Goal: Task Accomplishment & Management: Use online tool/utility

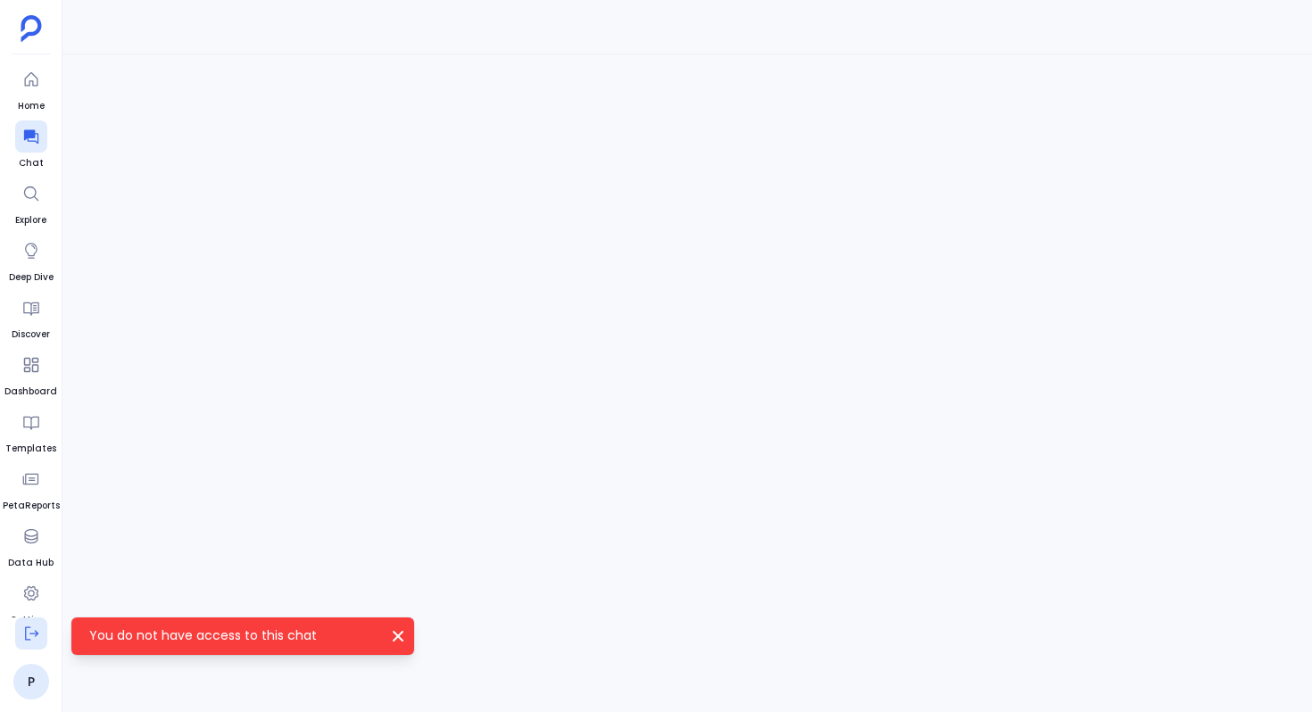
click at [32, 639] on icon at bounding box center [31, 634] width 18 height 18
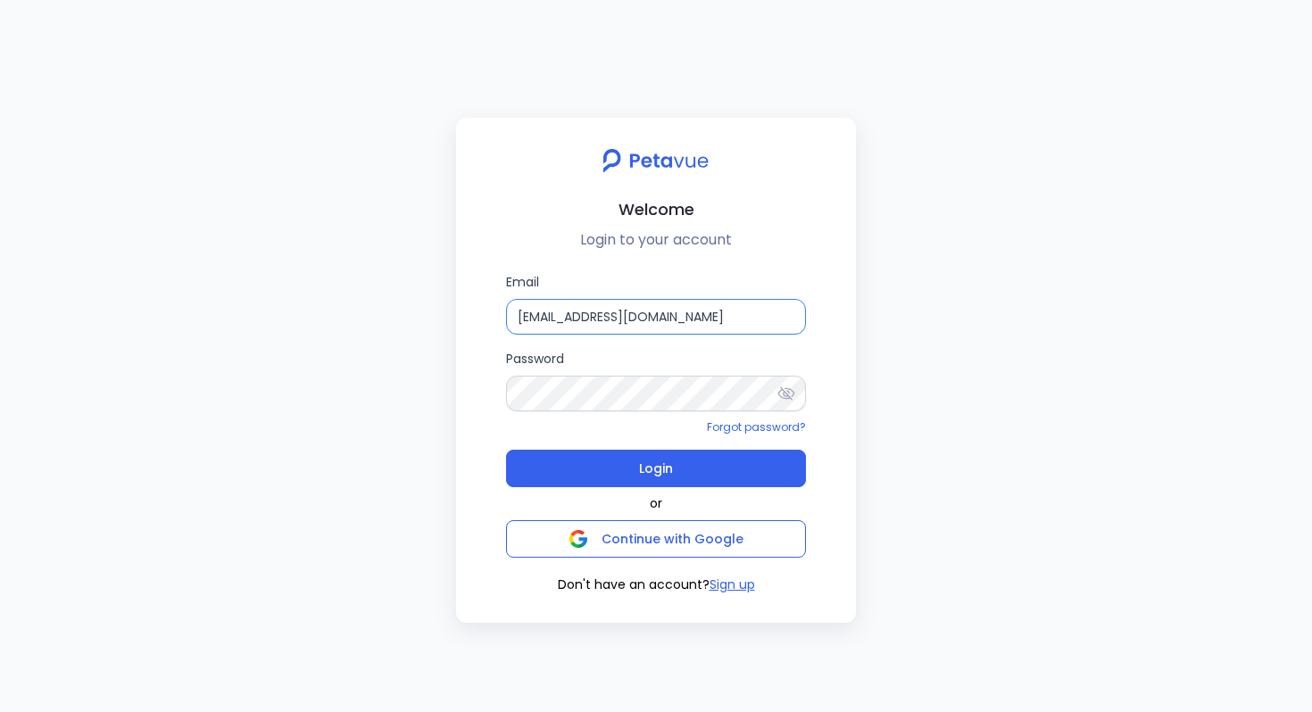
click at [719, 324] on input "[EMAIL_ADDRESS][DOMAIN_NAME]" at bounding box center [656, 317] width 300 height 36
type input "[EMAIL_ADDRESS][DOMAIN_NAME]"
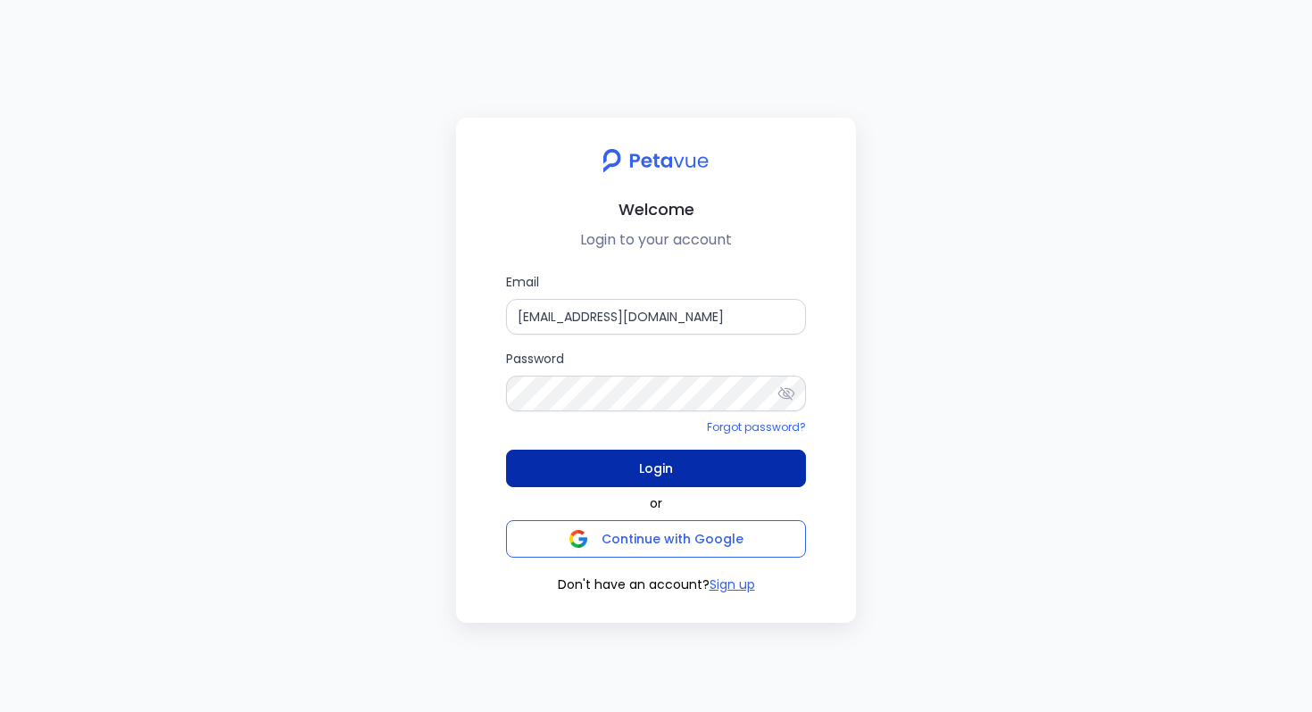
click at [681, 474] on button "Login" at bounding box center [656, 468] width 300 height 37
